Goal: Obtain resource: Download file/media

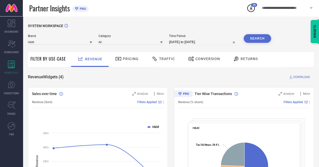
select select "4"
select select "2025"
select select "5"
select select "2025"
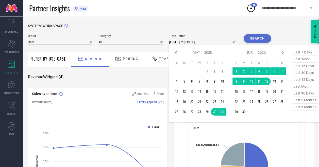
click at [188, 43] on input "[DATE] to [DATE]" at bounding box center [203, 42] width 68 height 6
click at [176, 53] on icon at bounding box center [176, 52] width 2 height 3
select select "2"
select select "2025"
select select "3"
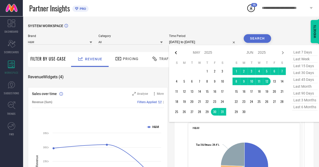
select select "2025"
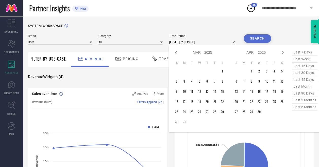
click at [176, 53] on icon at bounding box center [176, 52] width 2 height 3
select select "2025"
select select "1"
select select "2025"
click at [176, 53] on icon at bounding box center [176, 52] width 2 height 3
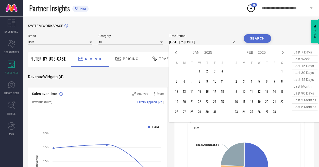
select select "11"
select select "2024"
select select "2025"
click at [176, 53] on icon at bounding box center [176, 52] width 2 height 3
select select "10"
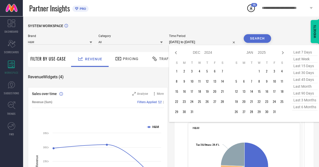
select select "2024"
select select "11"
select select "2024"
click at [176, 53] on icon at bounding box center [176, 52] width 2 height 3
select select "9"
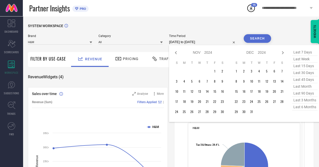
select select "2024"
select select "10"
select select "2024"
click at [192, 71] on td "1" at bounding box center [192, 71] width 8 height 8
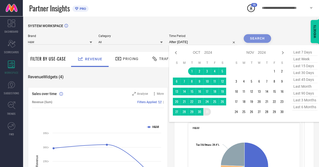
type input "[DATE] to [DATE]"
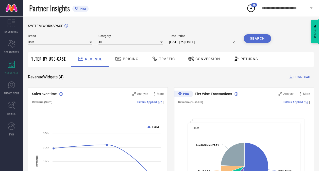
click at [261, 40] on button "Search" at bounding box center [256, 38] width 27 height 9
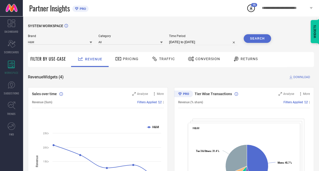
click at [296, 76] on span "DOWNLOAD" at bounding box center [301, 77] width 17 height 5
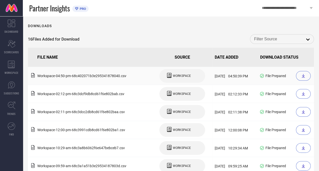
click at [301, 78] on icon at bounding box center [303, 76] width 4 height 4
